Goal: Task Accomplishment & Management: Use online tool/utility

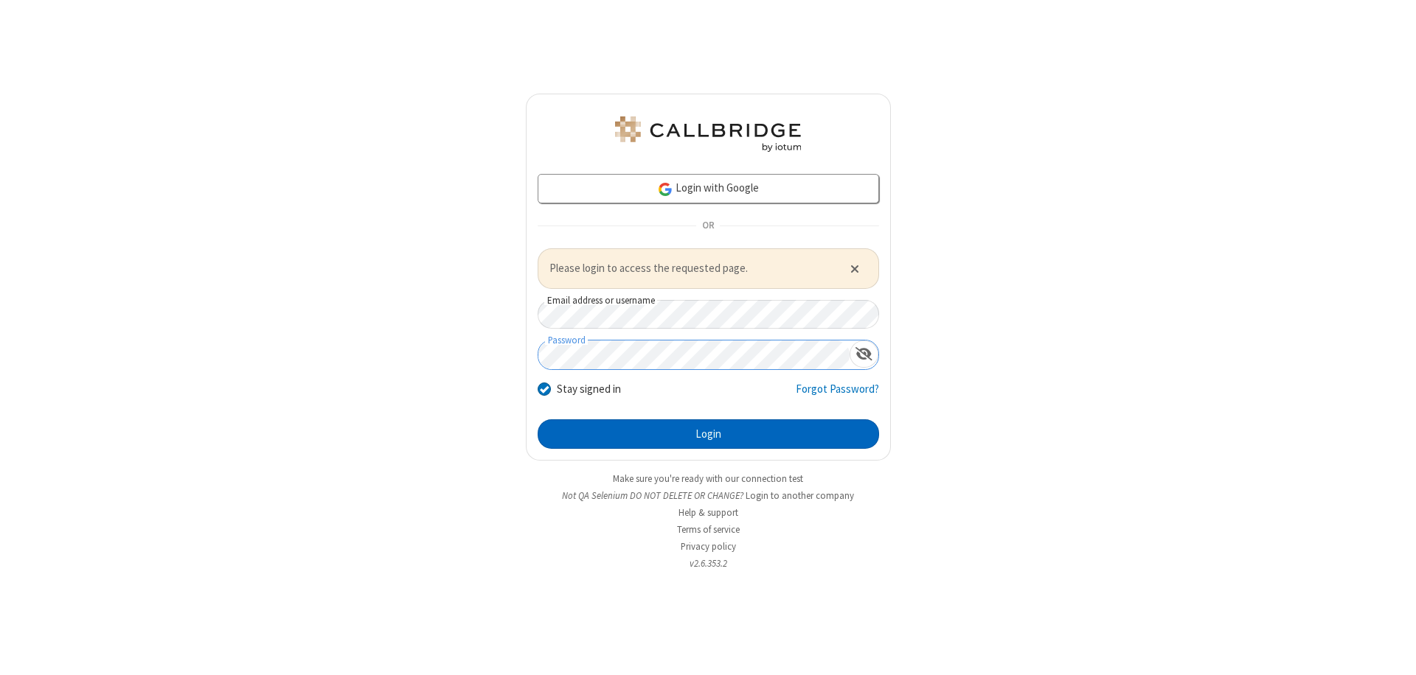
click at [708, 434] on button "Login" at bounding box center [707, 433] width 341 height 29
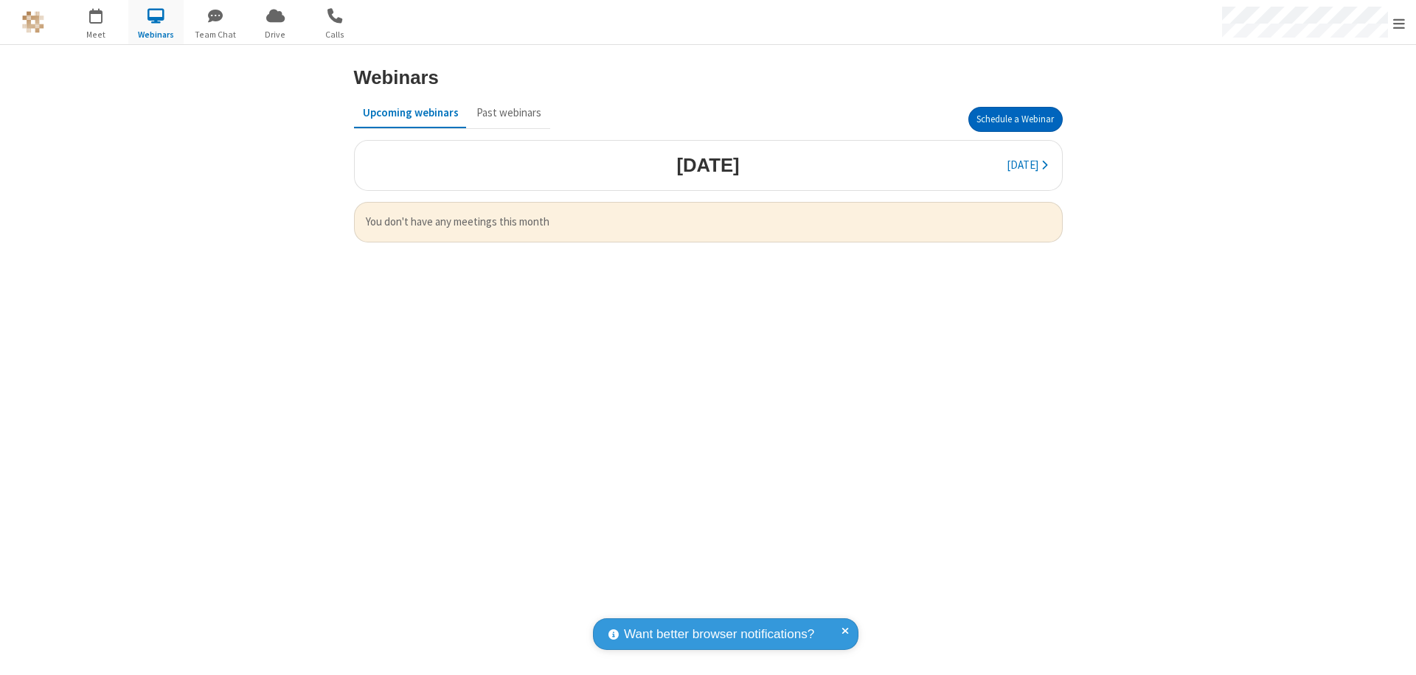
click at [1014, 119] on button "Schedule a Webinar" at bounding box center [1015, 119] width 94 height 25
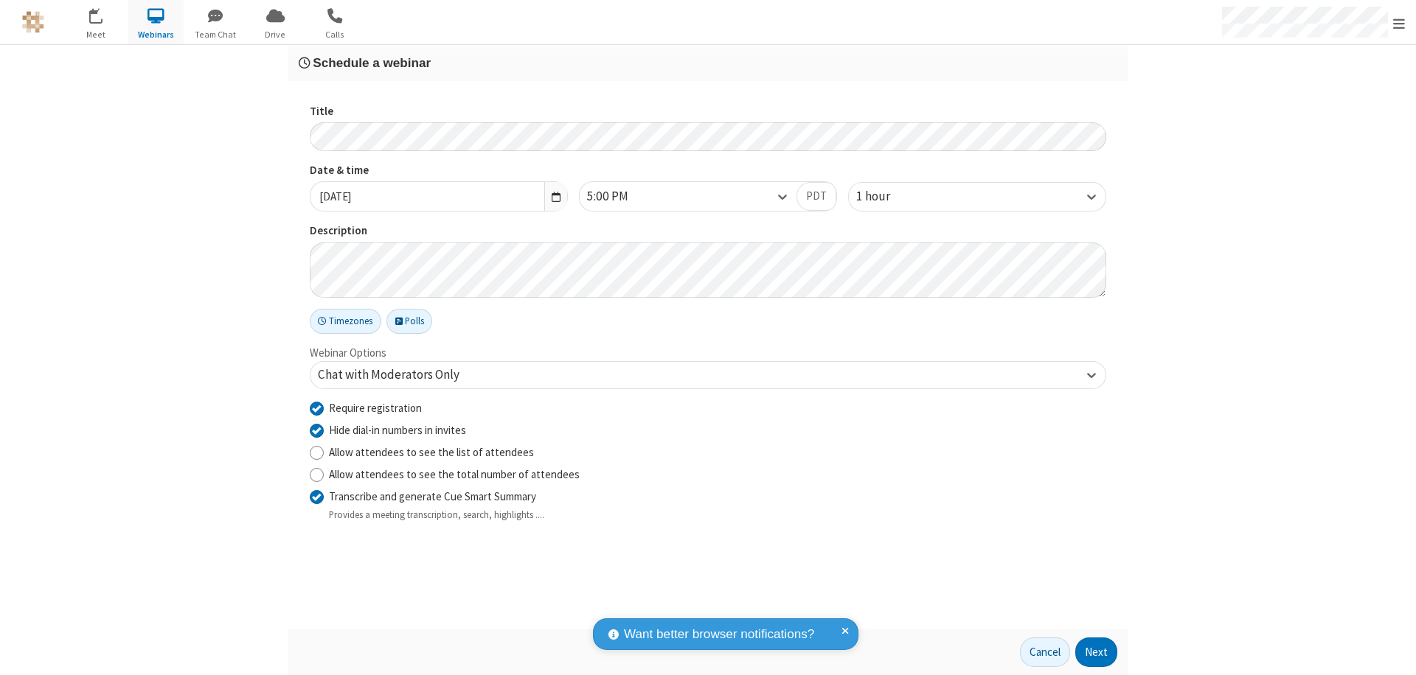
click at [316, 408] on input "Require registration" at bounding box center [317, 407] width 14 height 15
checkbox input "false"
click at [1096, 652] on button "Next" at bounding box center [1096, 652] width 42 height 29
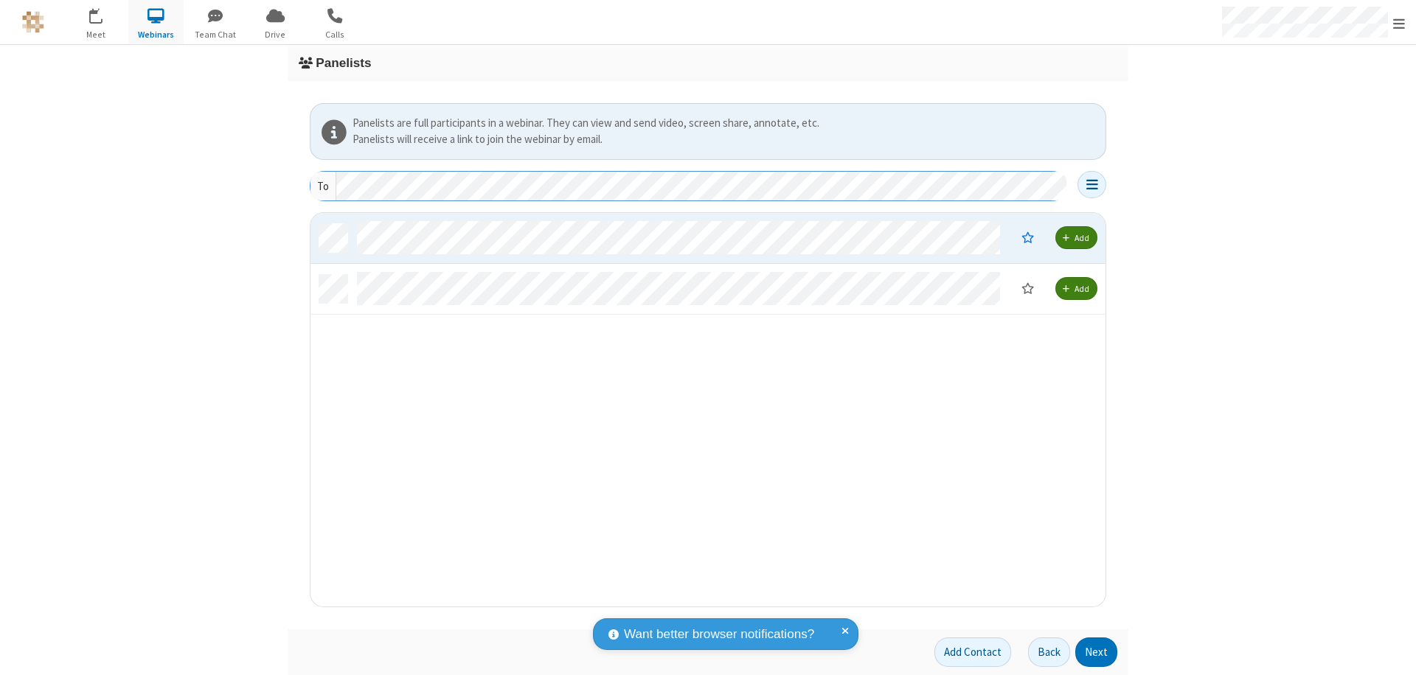
scroll to position [383, 784]
click at [1096, 652] on button "Next" at bounding box center [1096, 652] width 42 height 29
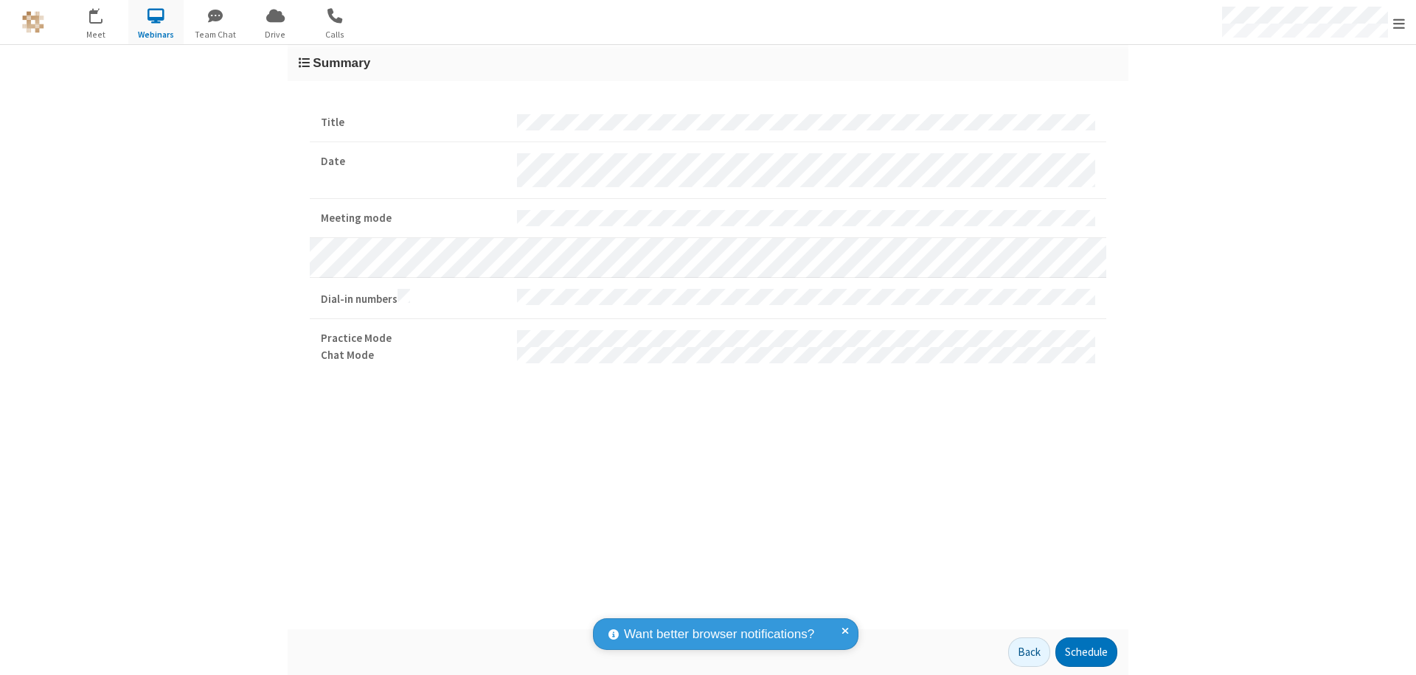
click at [1085, 652] on button "Schedule" at bounding box center [1086, 652] width 62 height 29
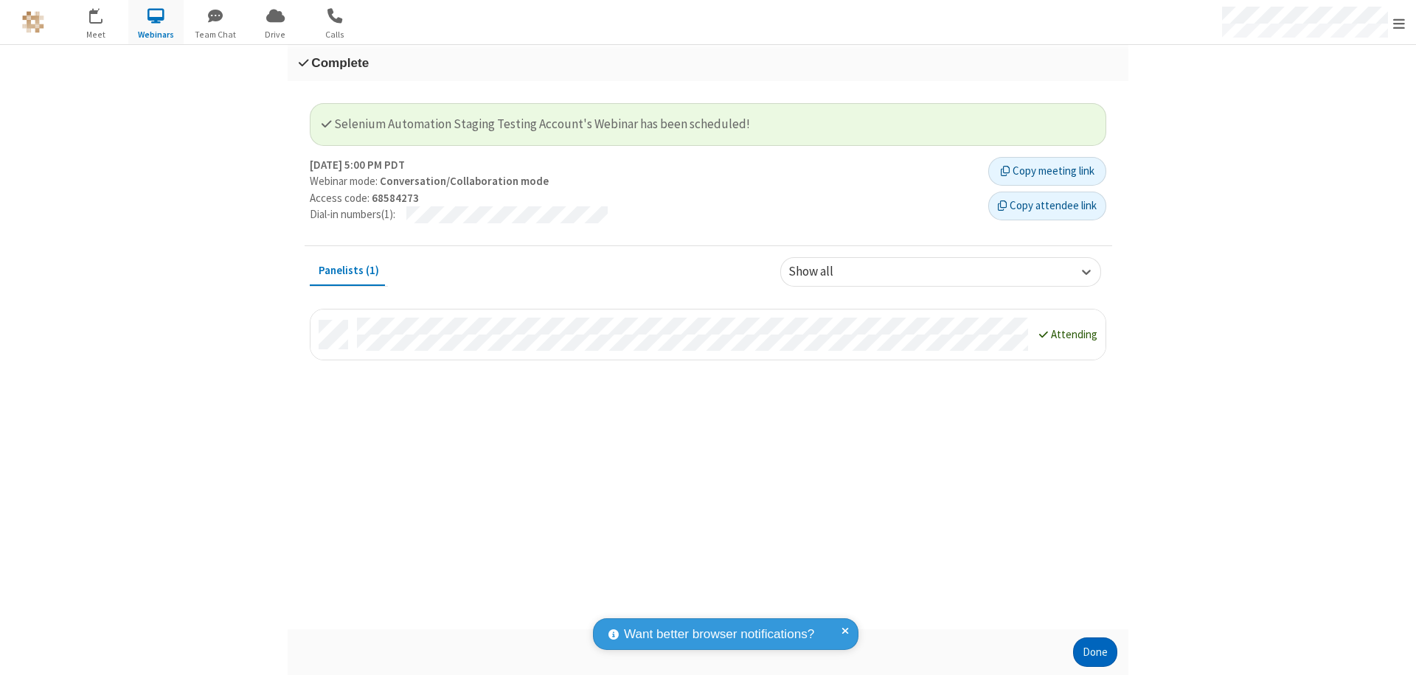
click at [1095, 652] on button "Done" at bounding box center [1095, 652] width 44 height 29
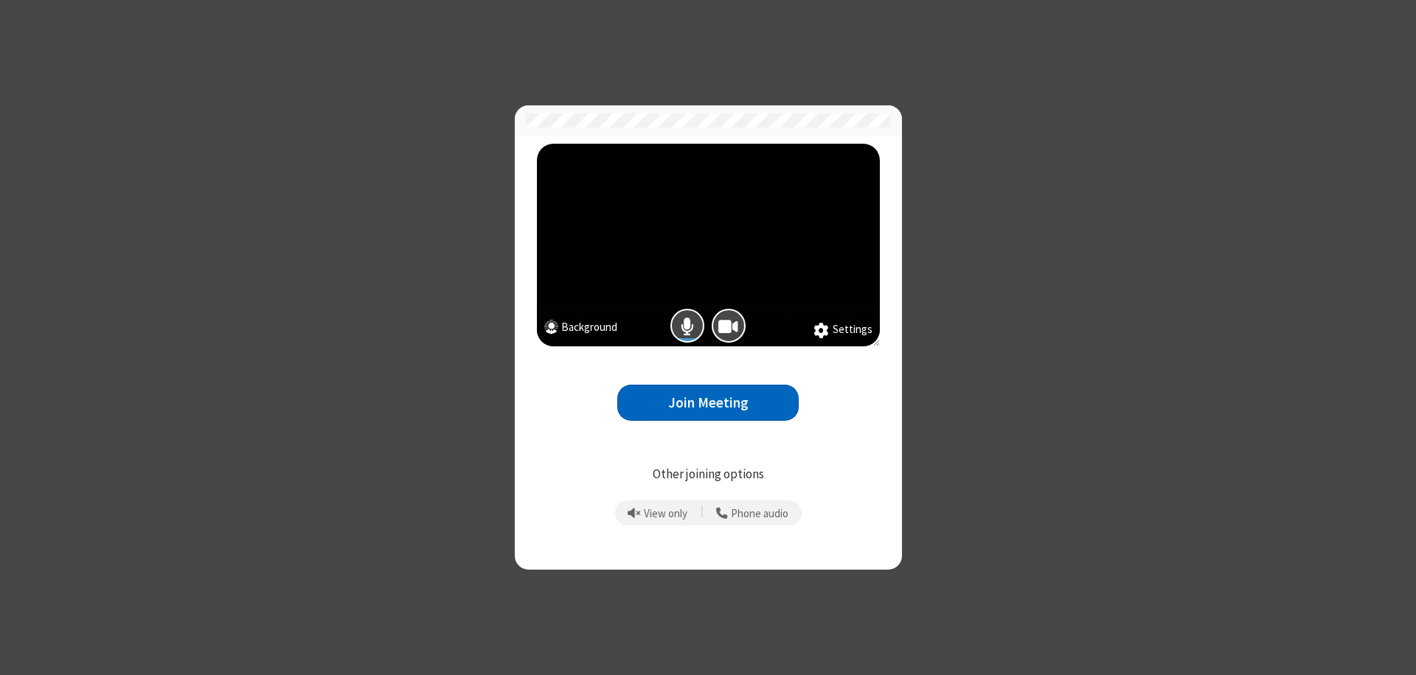
click at [708, 403] on button "Join Meeting" at bounding box center [707, 403] width 181 height 36
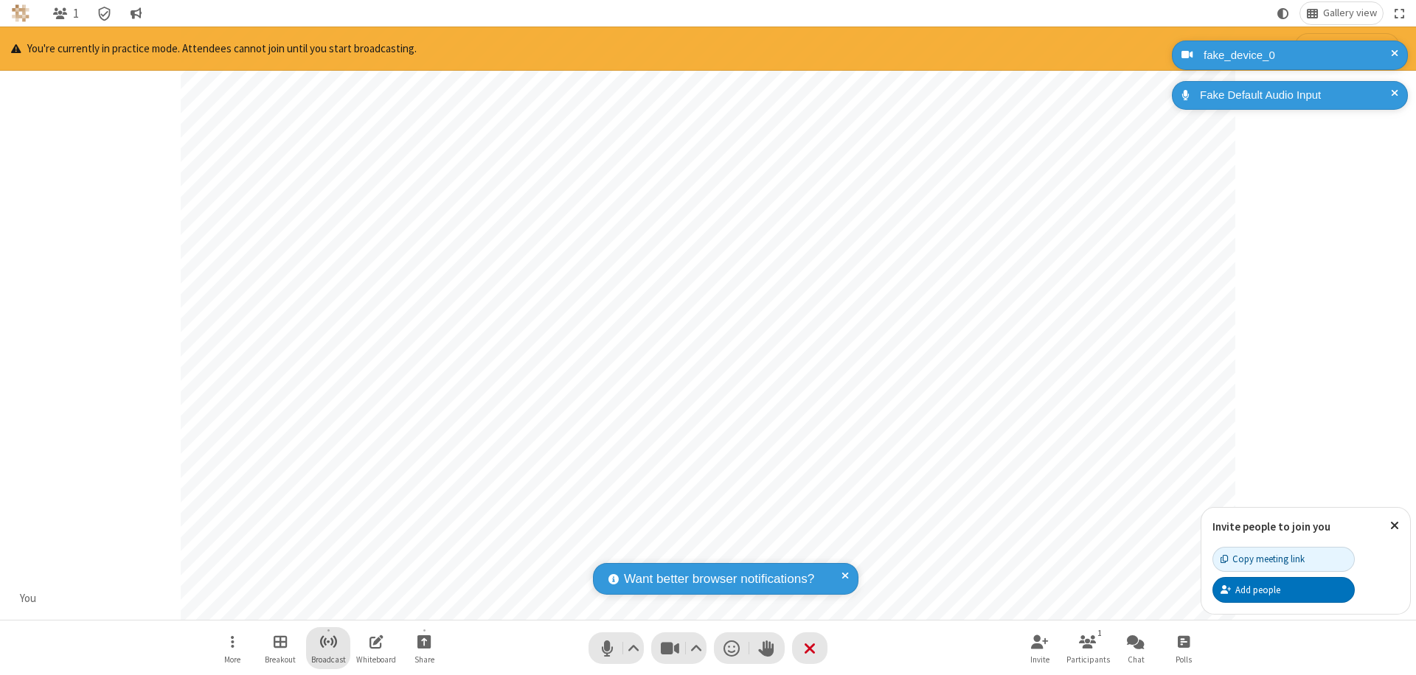
click at [327, 641] on span "Start broadcast" at bounding box center [328, 642] width 18 height 18
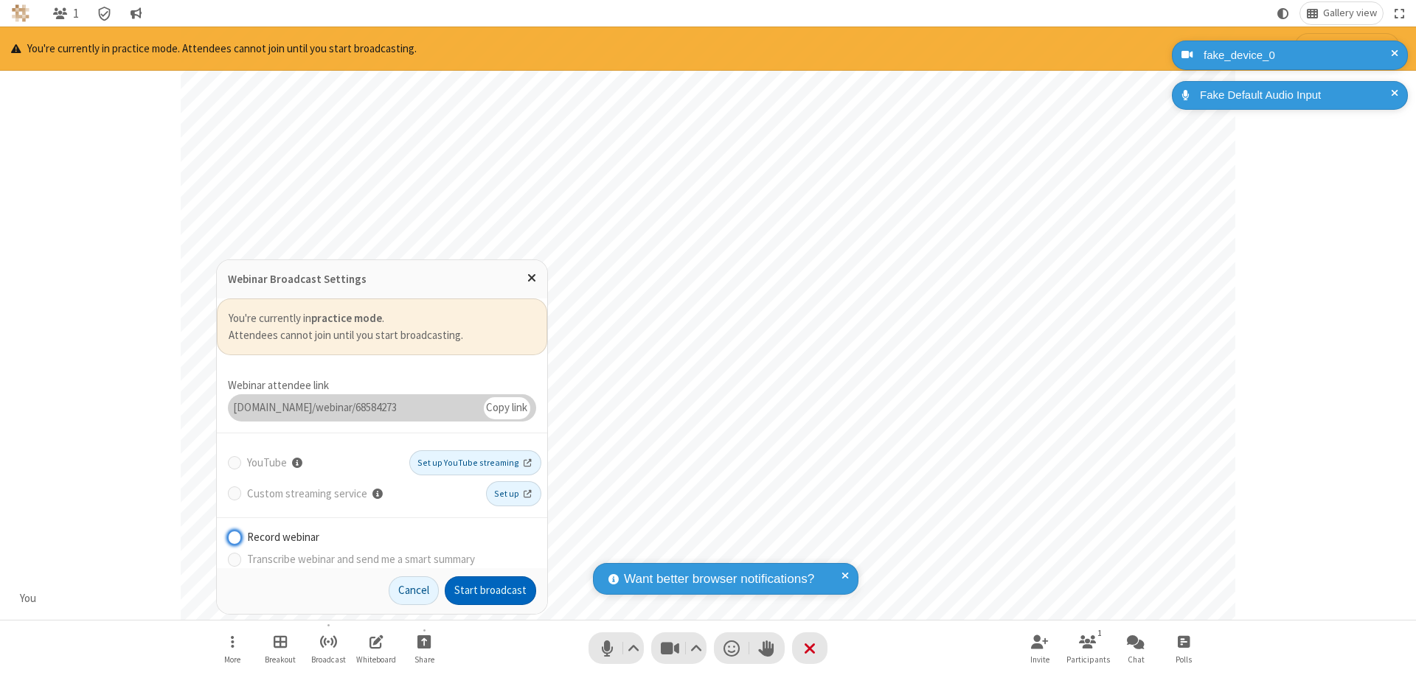
click at [490, 591] on button "Start broadcast" at bounding box center [490, 591] width 91 height 29
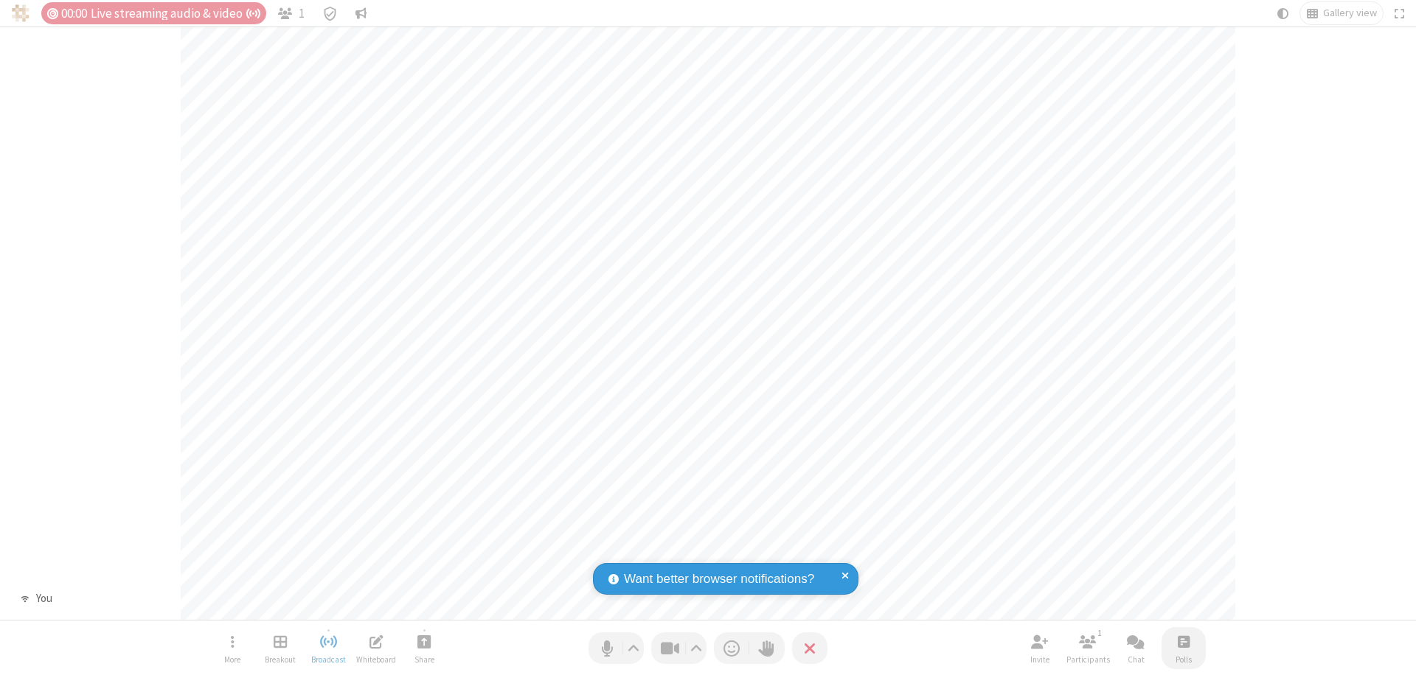
click at [1183, 641] on span "Open poll" at bounding box center [1183, 642] width 12 height 18
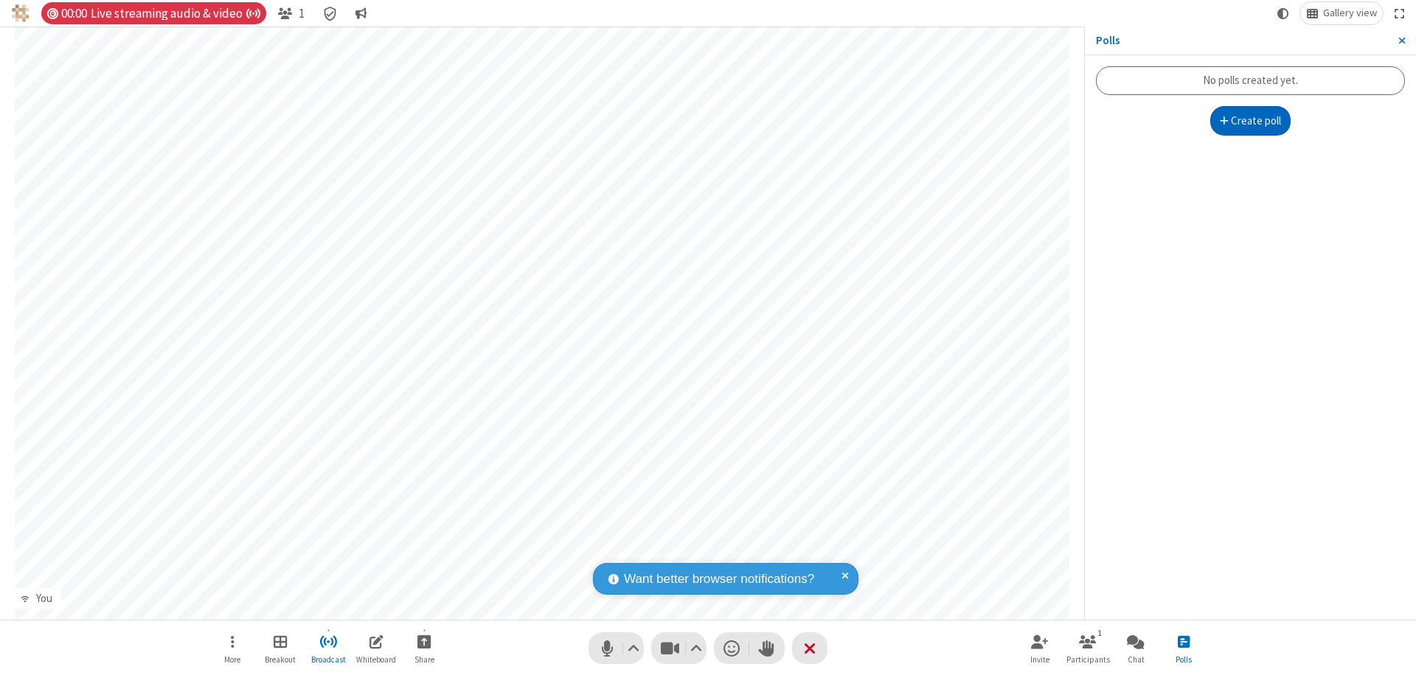
click at [1250, 121] on button "Create poll" at bounding box center [1250, 120] width 81 height 29
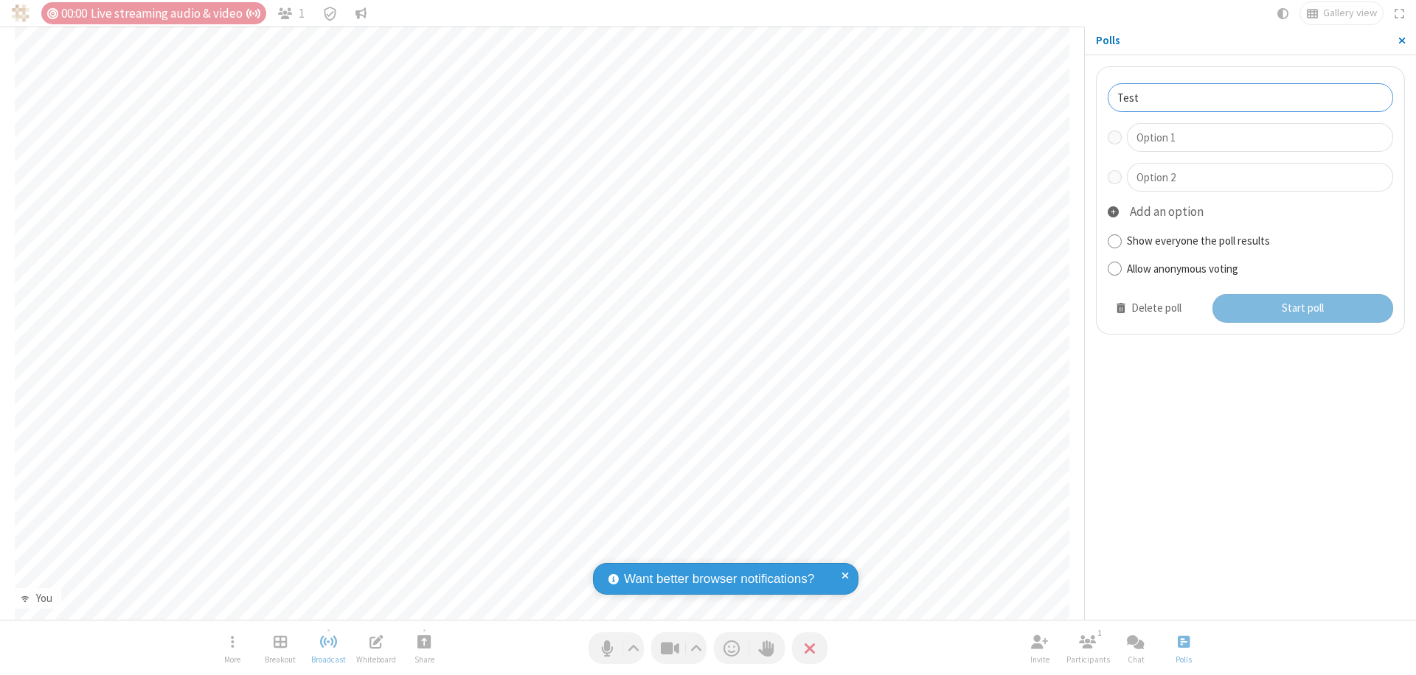
type input "Test"
type input "Yes"
type input "No"
click at [1301, 308] on button "Start poll" at bounding box center [1302, 308] width 181 height 29
